Goal: Communication & Community: Share content

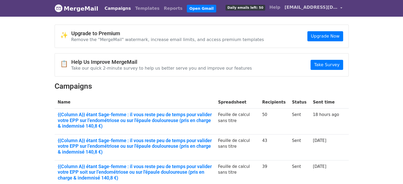
click at [315, 11] on link "[EMAIL_ADDRESS][DOMAIN_NAME]" at bounding box center [314, 8] width 62 height 12
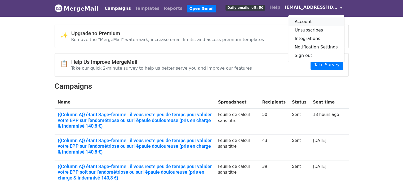
click at [316, 21] on link "Account" at bounding box center [317, 22] width 56 height 8
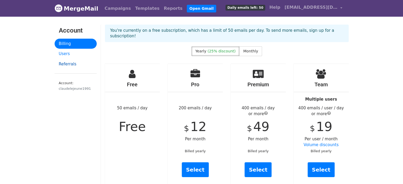
click at [69, 64] on link "Referrals" at bounding box center [76, 64] width 42 height 10
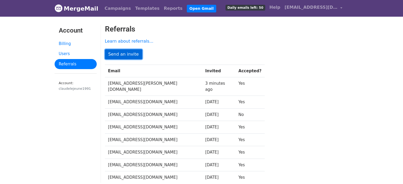
click at [116, 53] on link "Send an invite" at bounding box center [123, 54] width 37 height 10
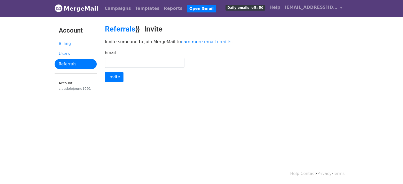
click at [80, 63] on link "Referrals" at bounding box center [76, 64] width 42 height 10
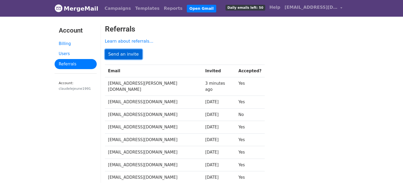
click at [127, 51] on link "Send an invite" at bounding box center [123, 54] width 37 height 10
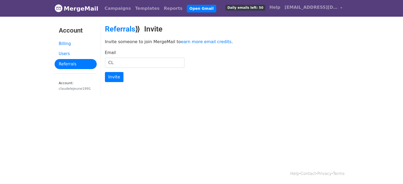
type input "C"
type input "[PERSON_NAME][EMAIL_ADDRESS][DOMAIN_NAME]"
click at [117, 75] on input "Invite" at bounding box center [114, 77] width 19 height 10
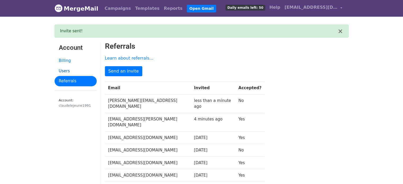
click at [65, 71] on link "Users" at bounding box center [76, 71] width 42 height 10
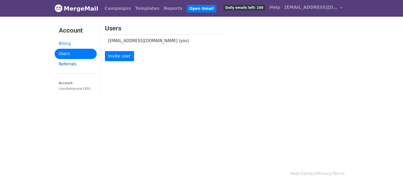
click at [62, 65] on link "Referrals" at bounding box center [76, 64] width 42 height 10
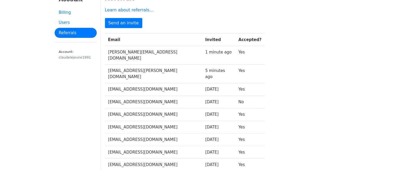
scroll to position [34, 0]
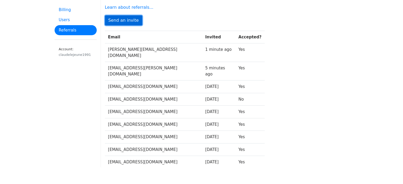
click at [123, 21] on link "Send an invite" at bounding box center [123, 20] width 37 height 10
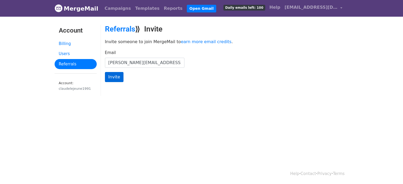
type input "[PERSON_NAME][EMAIL_ADDRESS][DOMAIN_NAME]"
click at [109, 78] on input "Invite" at bounding box center [114, 77] width 19 height 10
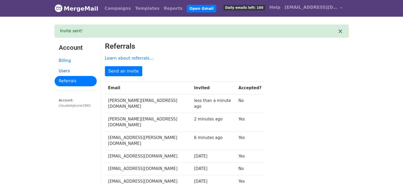
click at [69, 68] on link "Users" at bounding box center [76, 71] width 42 height 10
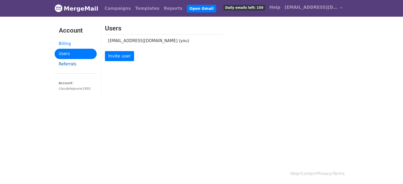
click at [65, 65] on link "Referrals" at bounding box center [76, 64] width 42 height 10
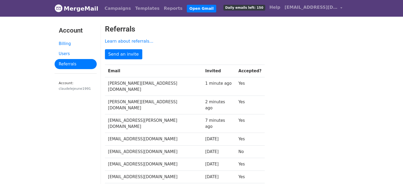
click at [202, 70] on th "Invited" at bounding box center [218, 71] width 33 height 13
click at [208, 84] on td "1 minute ago" at bounding box center [218, 86] width 33 height 19
click at [187, 10] on link "Open Gmail" at bounding box center [201, 9] width 29 height 8
click at [122, 48] on div "Learn about referrals... Send an invite Email Invited Accepted? sara.canalsante…" at bounding box center [185, 131] width 168 height 190
click at [125, 52] on link "Send an invite" at bounding box center [123, 54] width 37 height 10
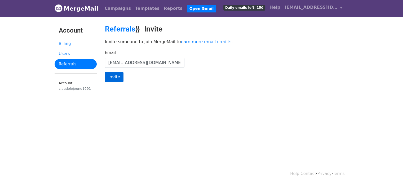
type input "[EMAIL_ADDRESS][DOMAIN_NAME]"
click at [119, 75] on input "Invite" at bounding box center [114, 77] width 19 height 10
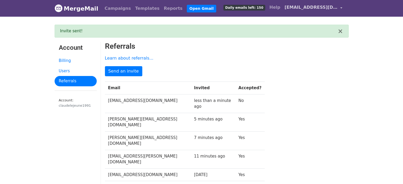
click at [333, 8] on span "[EMAIL_ADDRESS][DOMAIN_NAME]" at bounding box center [311, 7] width 53 height 6
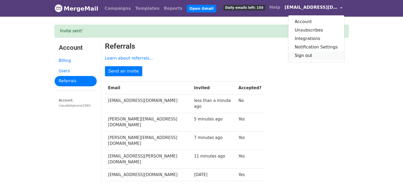
click at [328, 55] on link "Sign out" at bounding box center [317, 55] width 56 height 8
